Goal: Task Accomplishment & Management: Complete application form

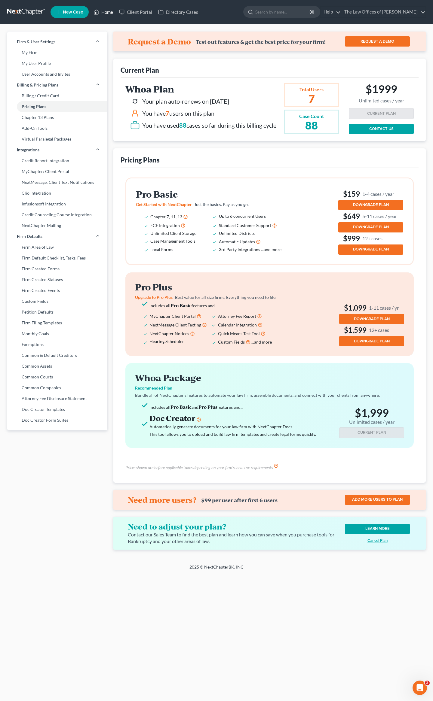
click at [102, 14] on link "Home" at bounding box center [103, 12] width 26 height 11
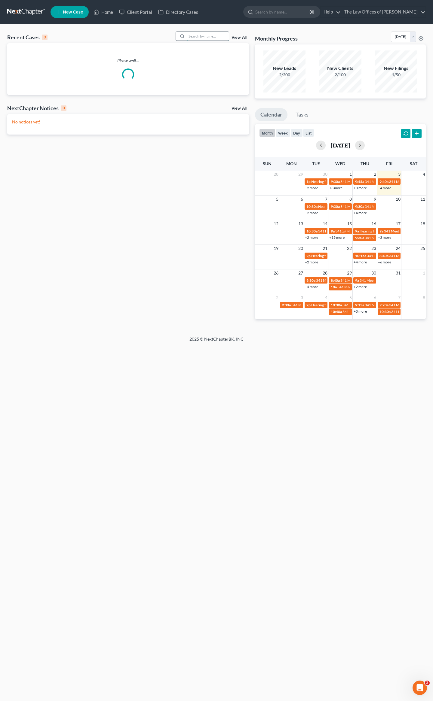
click at [203, 36] on input "search" at bounding box center [208, 36] width 42 height 9
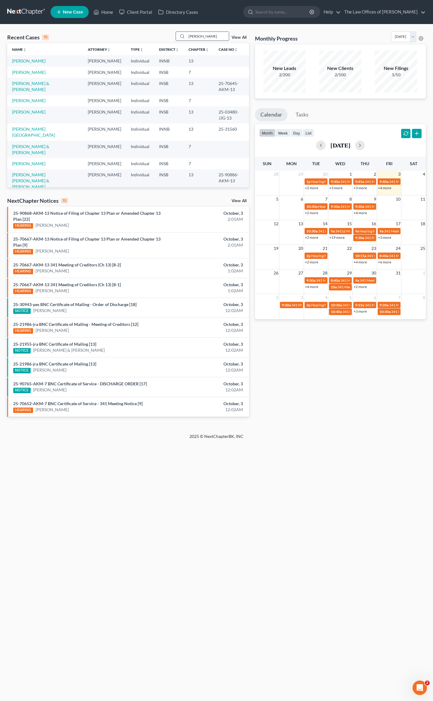
type input "[PERSON_NAME]"
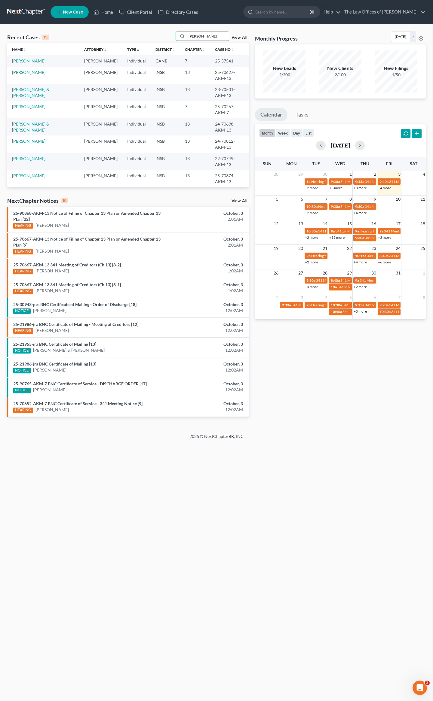
click at [26, 58] on td "[PERSON_NAME]" at bounding box center [43, 60] width 72 height 11
click at [23, 61] on link "[PERSON_NAME]" at bounding box center [28, 60] width 33 height 5
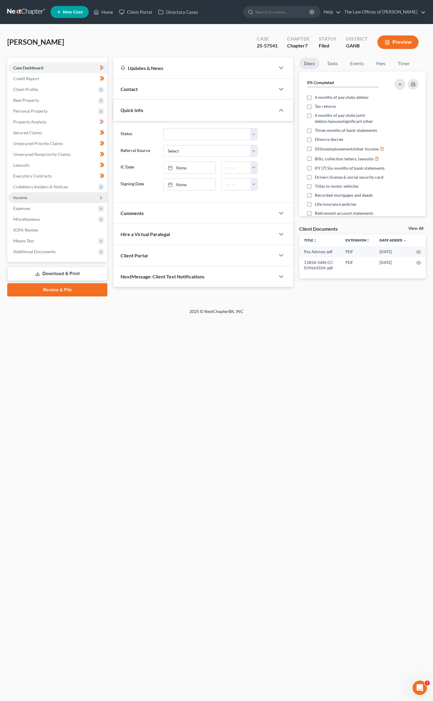
click at [39, 196] on span "Income" at bounding box center [57, 197] width 99 height 11
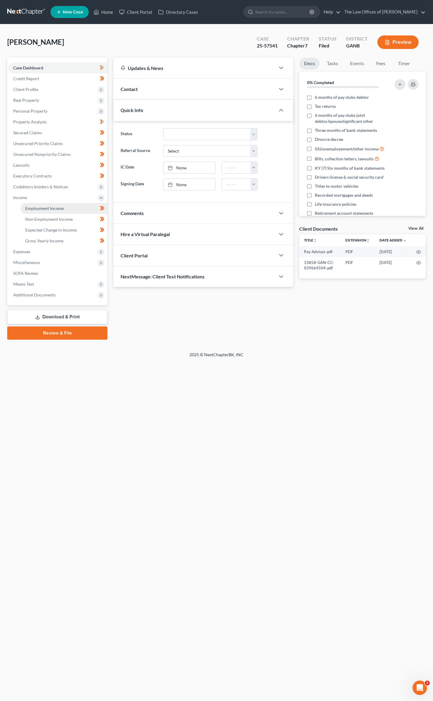
click at [37, 203] on link "Employment Income" at bounding box center [63, 208] width 87 height 11
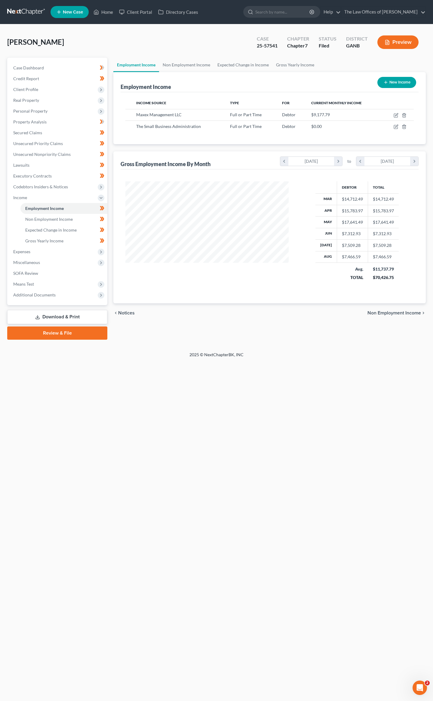
scroll to position [108, 175]
click at [393, 114] on icon "button" at bounding box center [395, 115] width 5 height 5
select select "0"
select select "10"
select select "1"
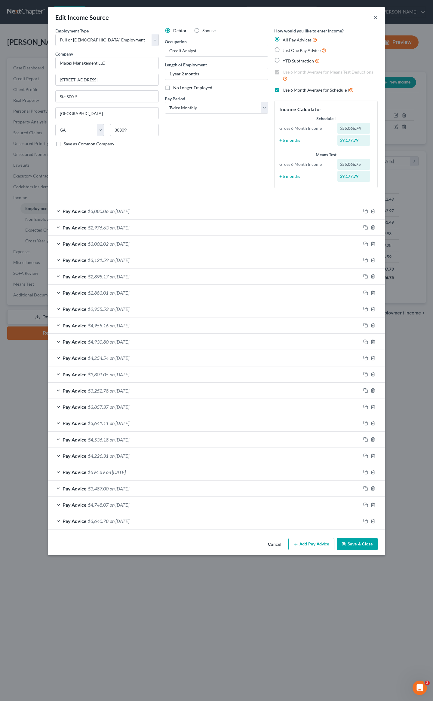
click at [374, 17] on button "×" at bounding box center [375, 17] width 4 height 7
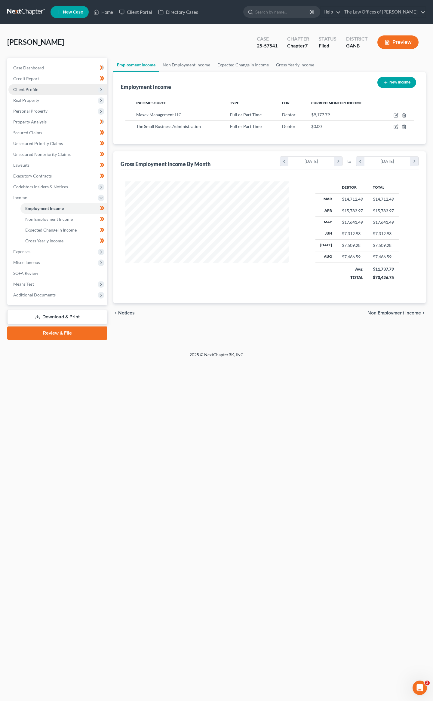
click at [50, 86] on span "Client Profile" at bounding box center [57, 89] width 99 height 11
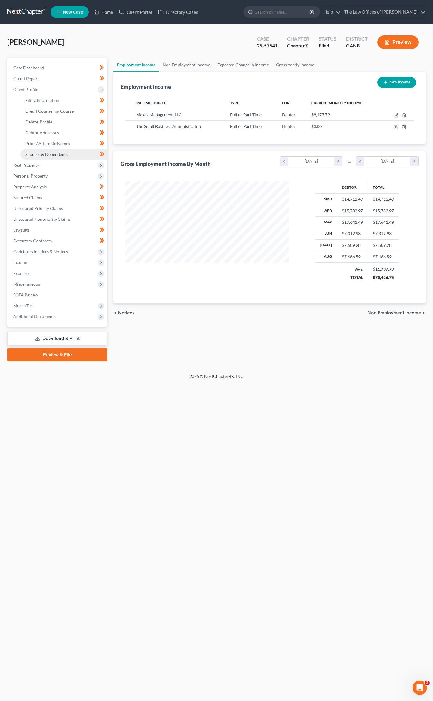
click at [37, 152] on span "Spouses & Dependents" at bounding box center [46, 154] width 42 height 5
